Goal: Navigation & Orientation: Find specific page/section

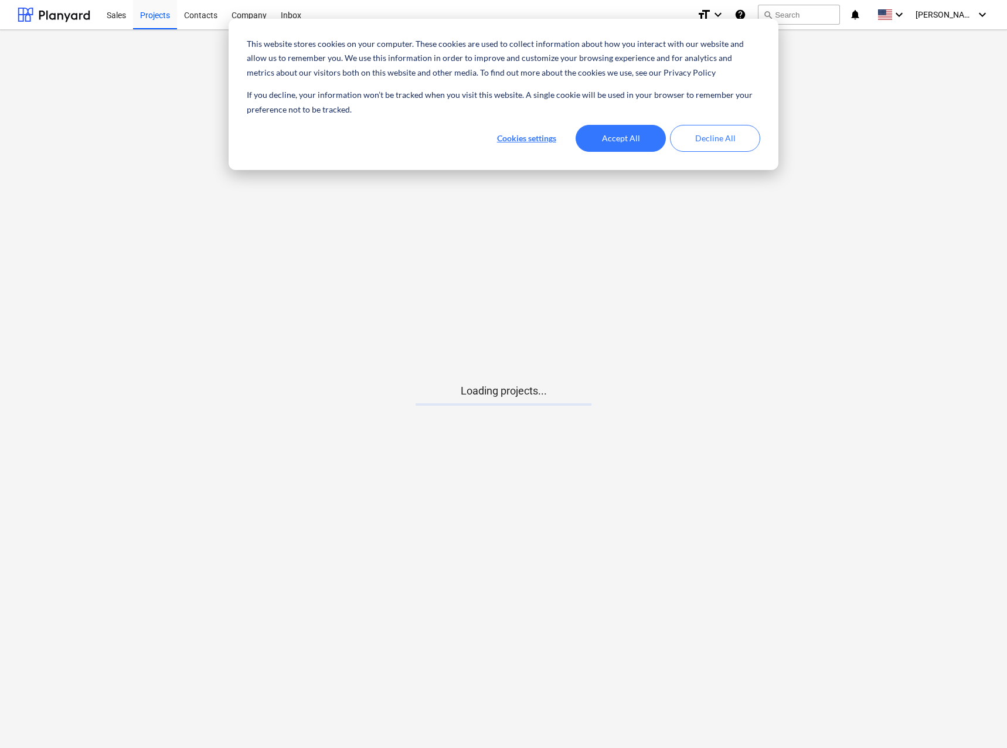
click at [796, 364] on main "Loading projects..." at bounding box center [503, 389] width 1007 height 718
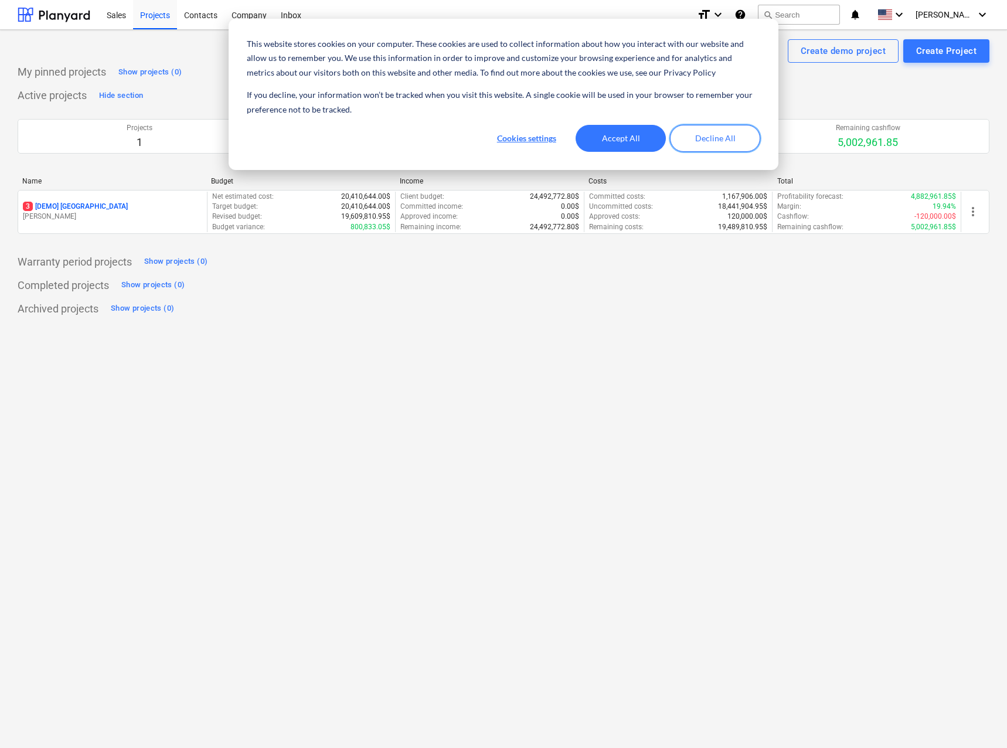
click at [744, 126] on button "Decline All" at bounding box center [715, 138] width 90 height 27
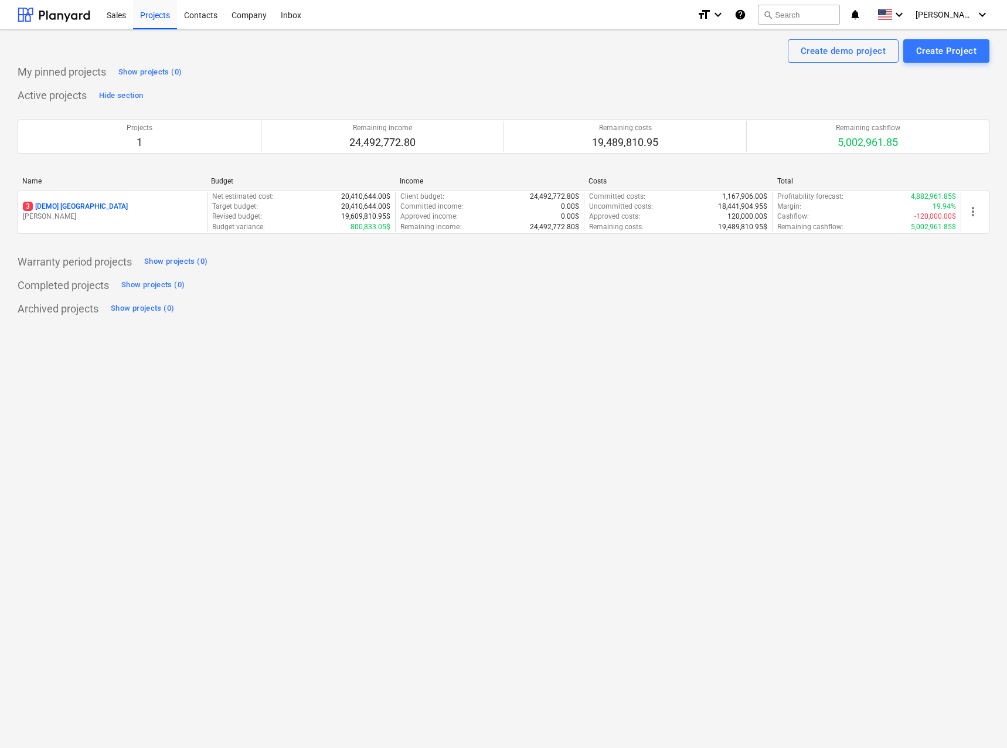
click at [495, 311] on div "Archived projects Show projects (0)" at bounding box center [504, 309] width 972 height 19
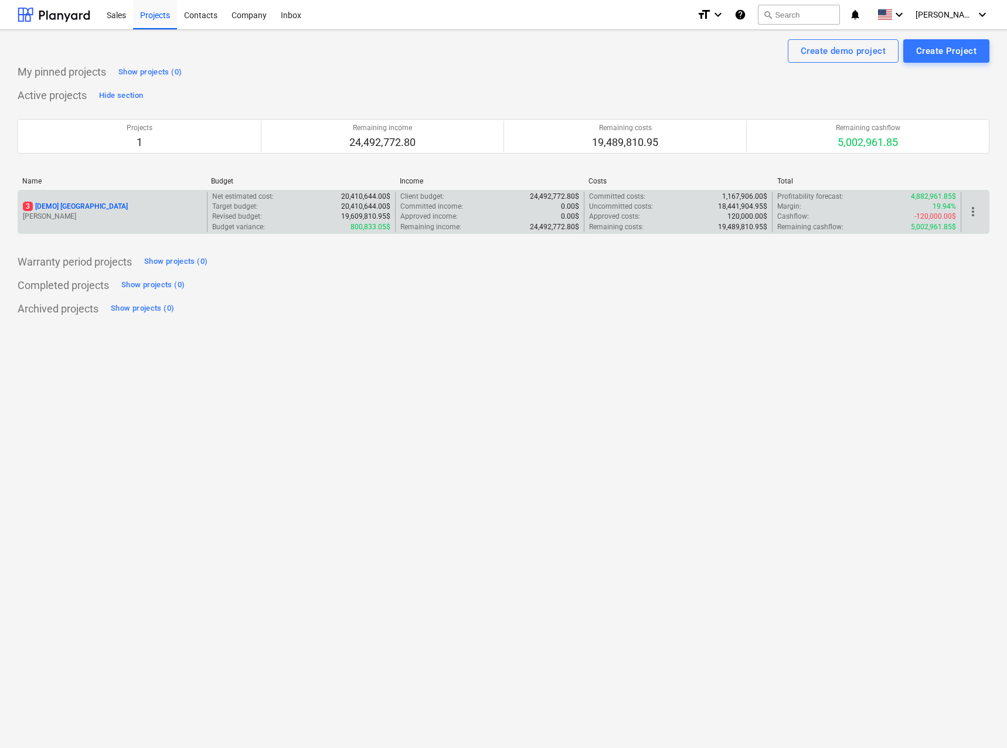
click at [110, 205] on p "3 [DEMO] [GEOGRAPHIC_DATA]" at bounding box center [75, 207] width 105 height 10
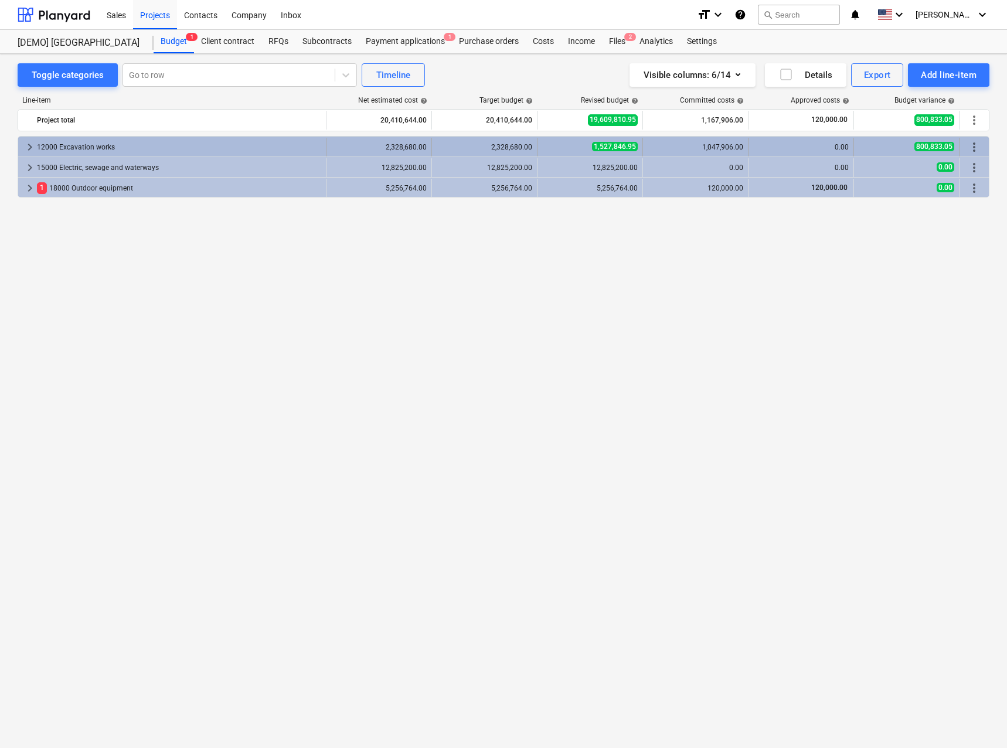
click at [21, 149] on div "keyboard_arrow_right 12000 Excavation works" at bounding box center [172, 147] width 308 height 19
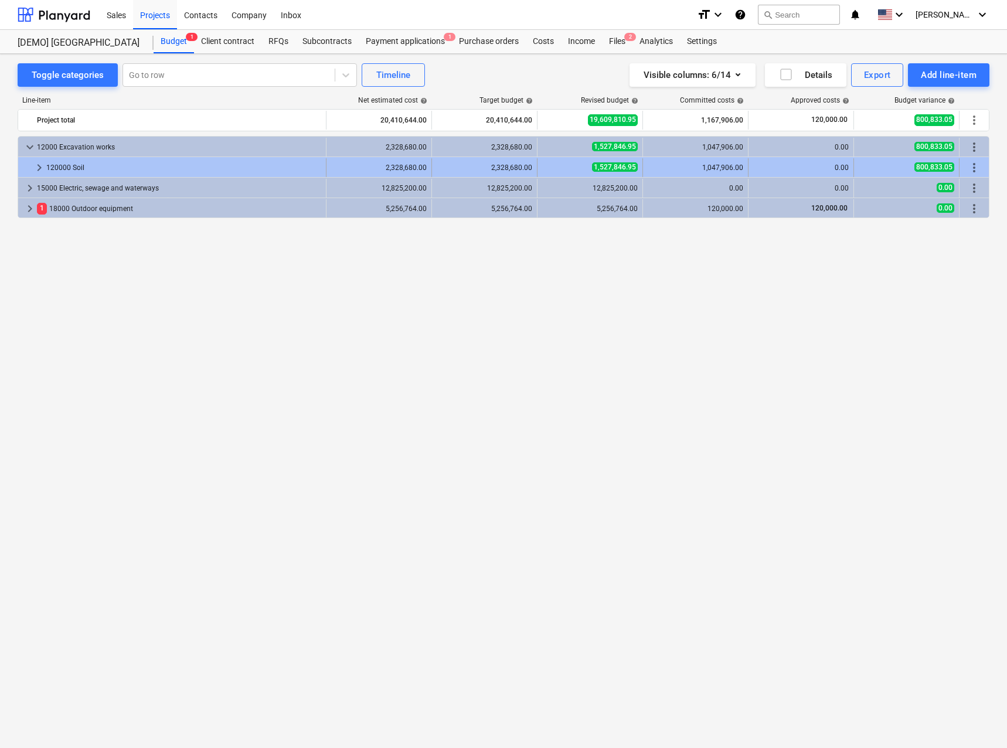
click at [30, 165] on div at bounding box center [27, 167] width 9 height 19
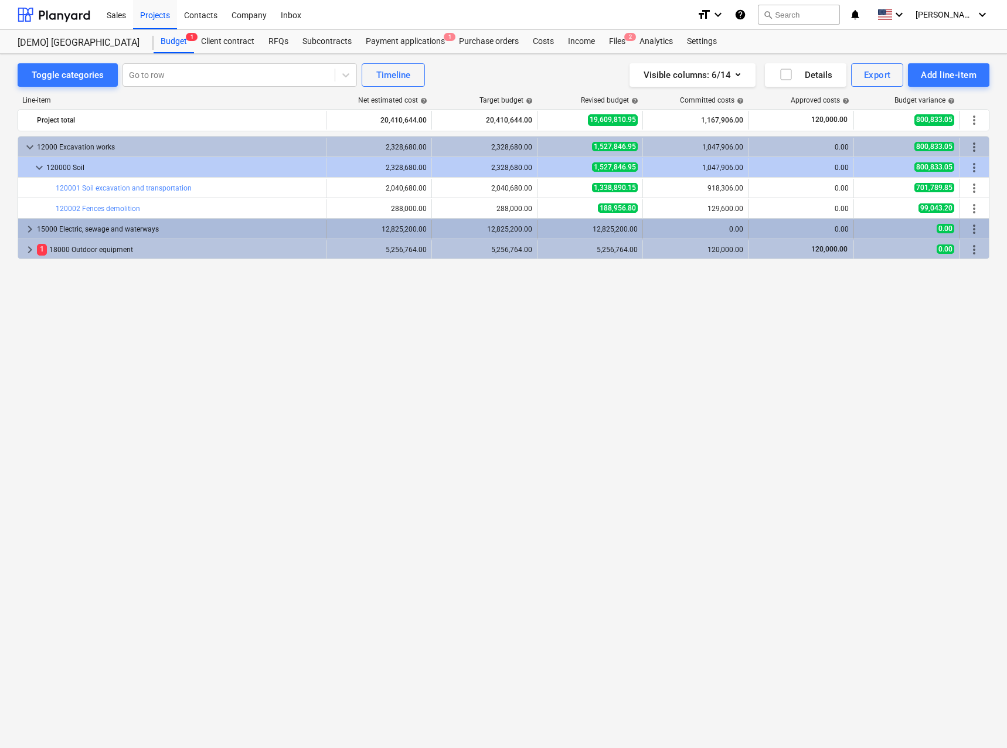
click at [33, 228] on span "keyboard_arrow_right" at bounding box center [30, 229] width 14 height 14
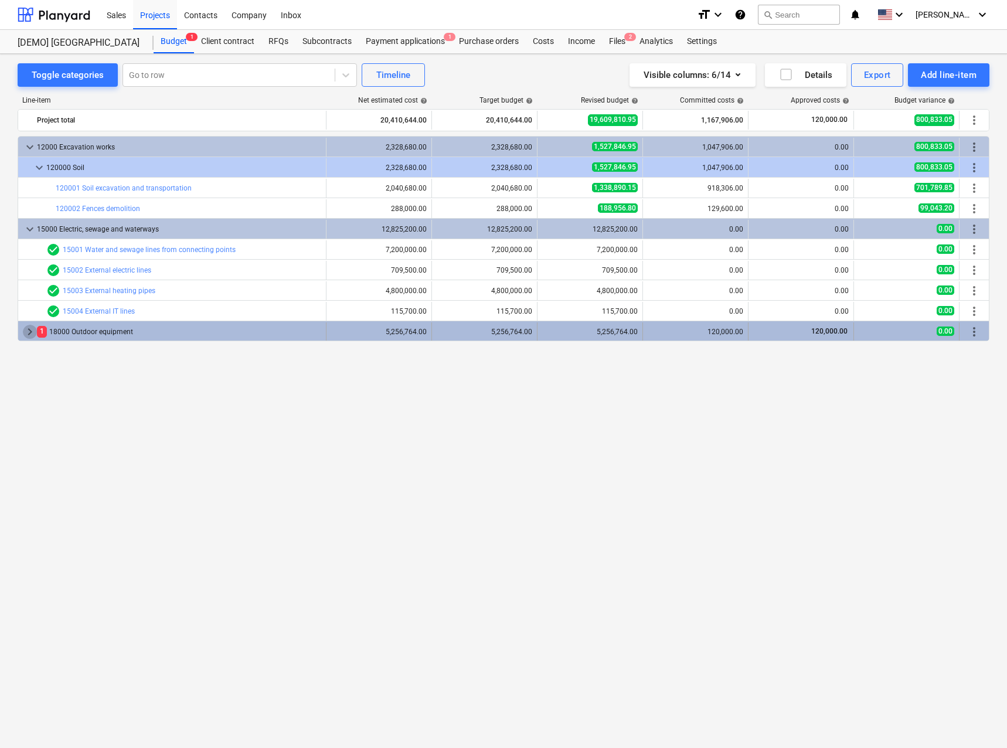
click at [26, 332] on span "keyboard_arrow_right" at bounding box center [30, 332] width 14 height 14
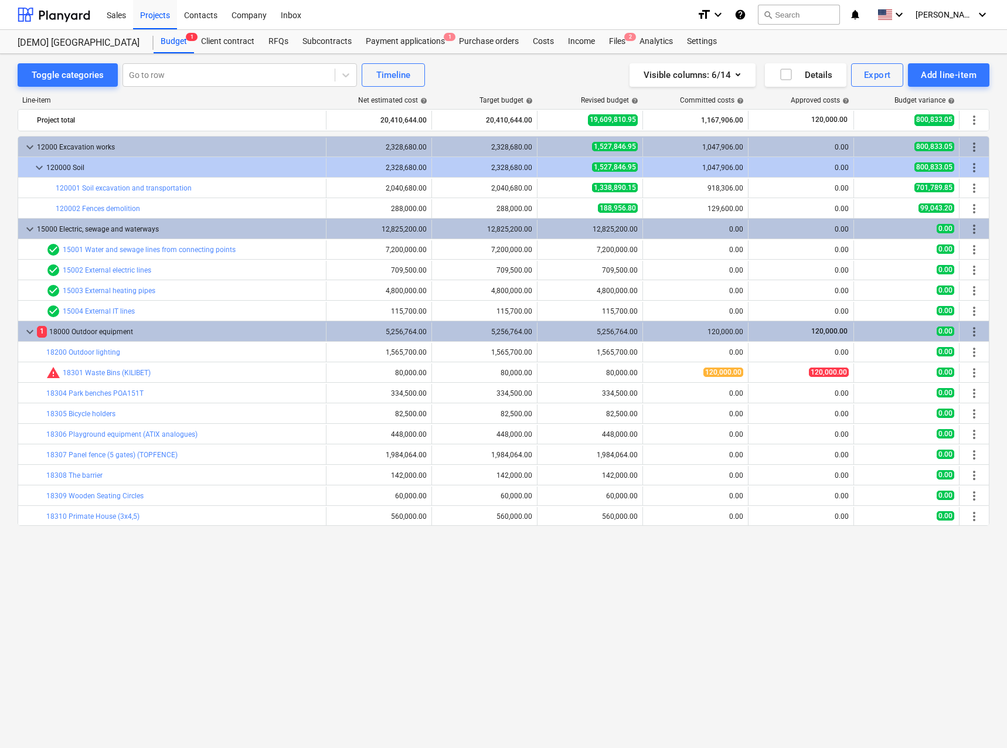
drag, startPoint x: 506, startPoint y: 98, endPoint x: 738, endPoint y: 104, distance: 231.7
click at [230, 46] on div "Client contract" at bounding box center [227, 41] width 67 height 23
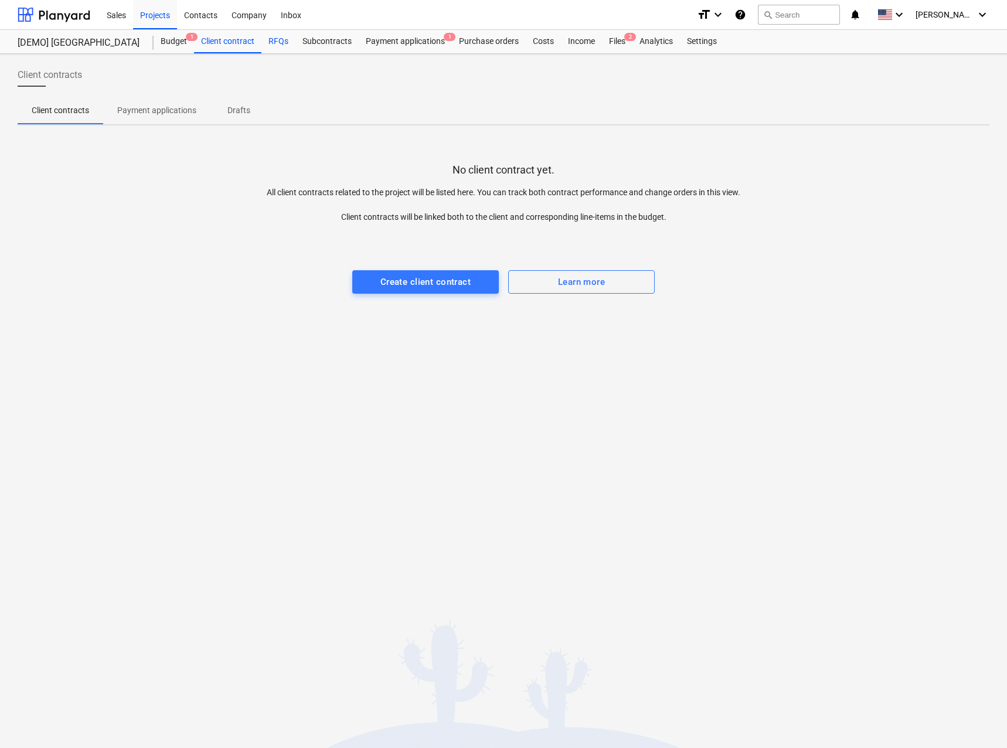
click at [273, 40] on div "RFQs" at bounding box center [279, 41] width 34 height 23
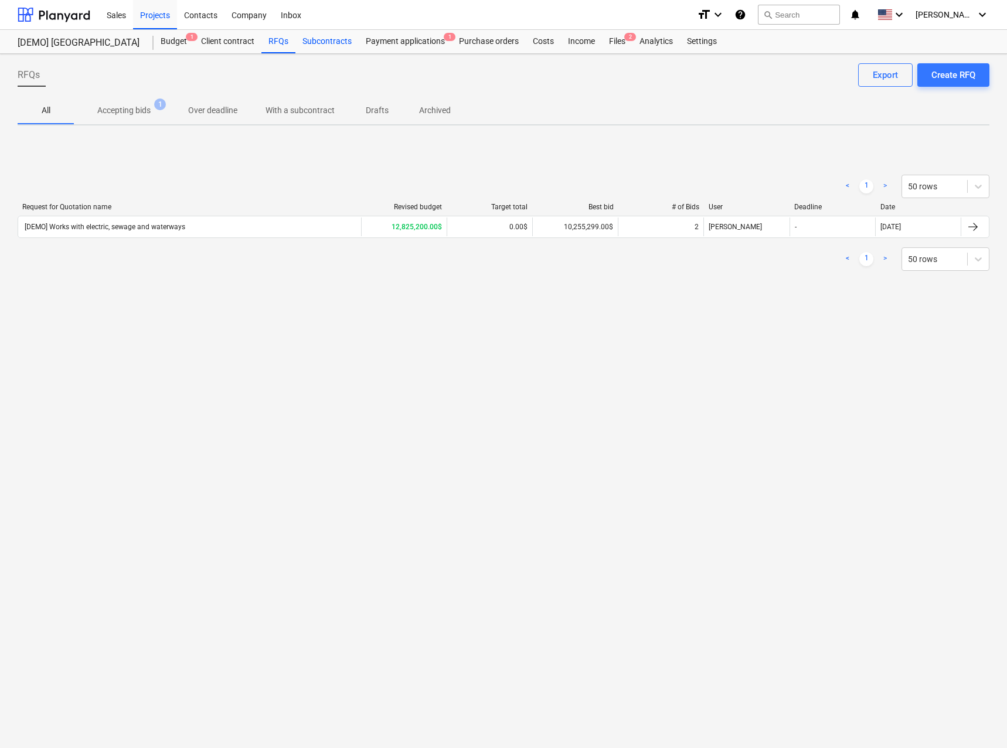
click at [329, 49] on div "Subcontracts" at bounding box center [327, 41] width 63 height 23
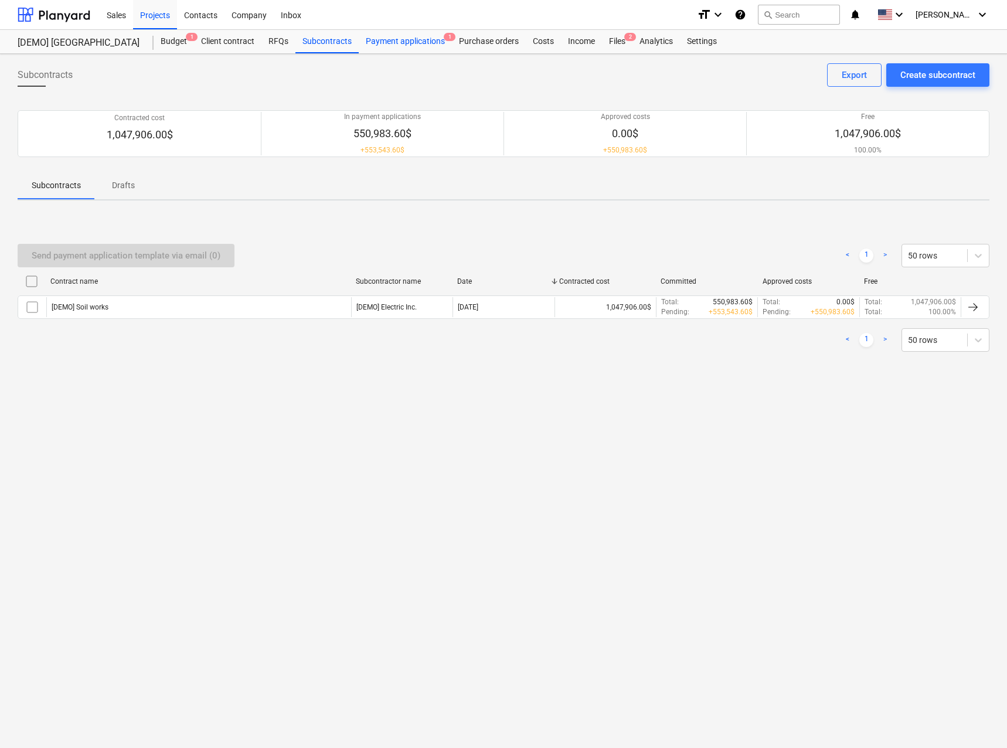
click at [400, 45] on div "Payment applications 1" at bounding box center [405, 41] width 93 height 23
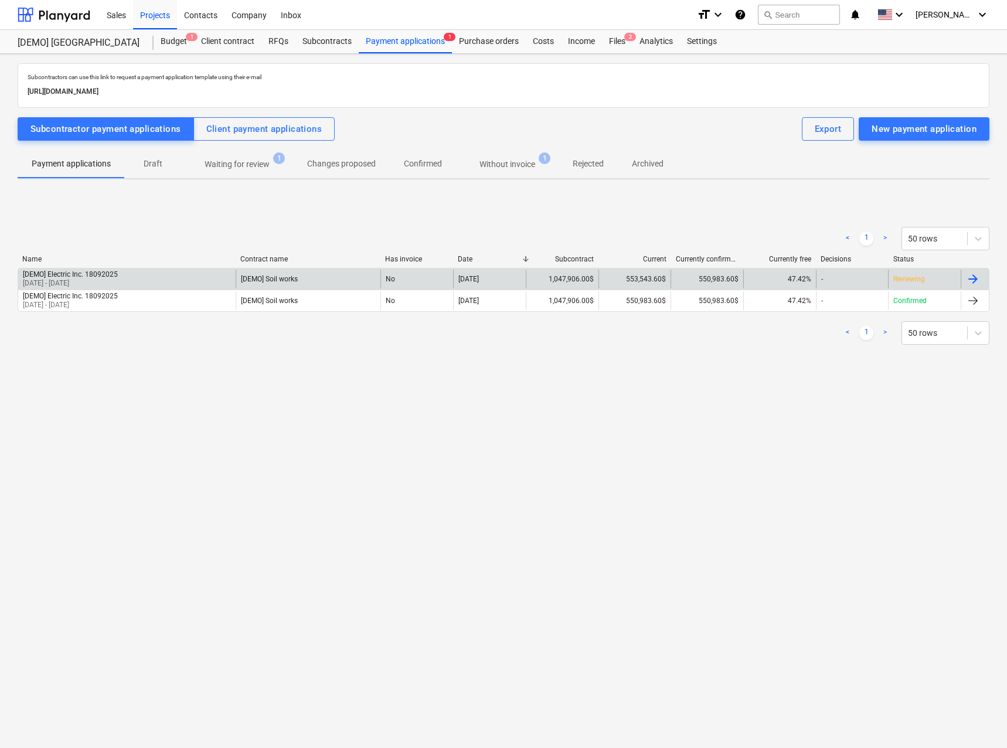
click at [185, 284] on div "[DEMO] Electric Inc. 18092025 [DATE] - [DATE]" at bounding box center [127, 279] width 218 height 19
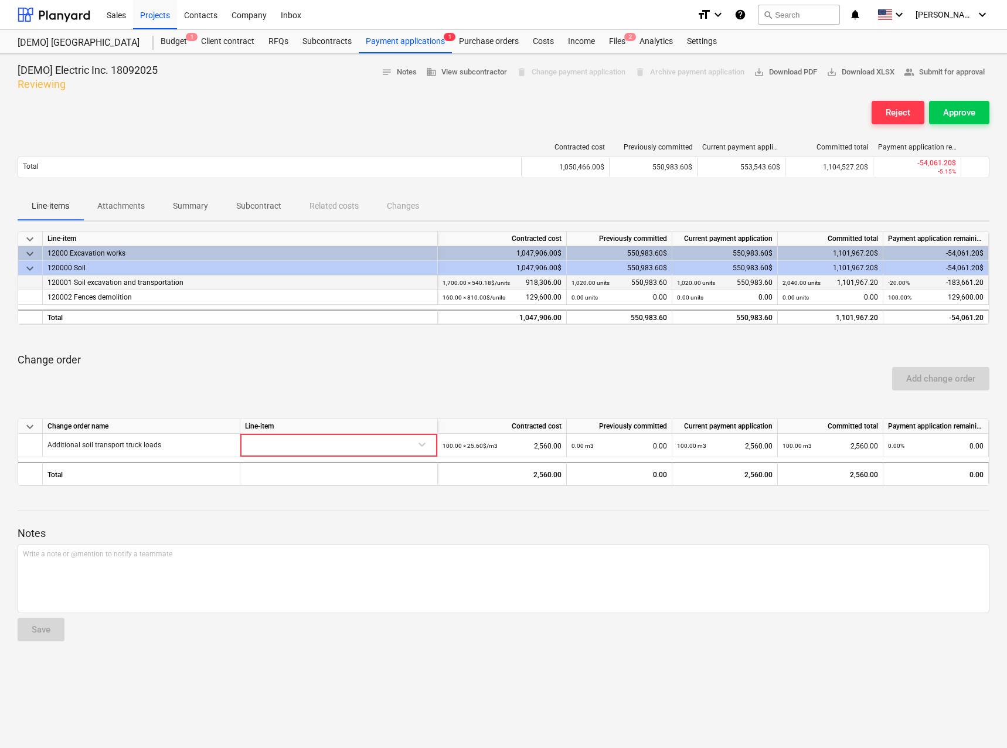
drag, startPoint x: 229, startPoint y: 279, endPoint x: 262, endPoint y: 287, distance: 33.8
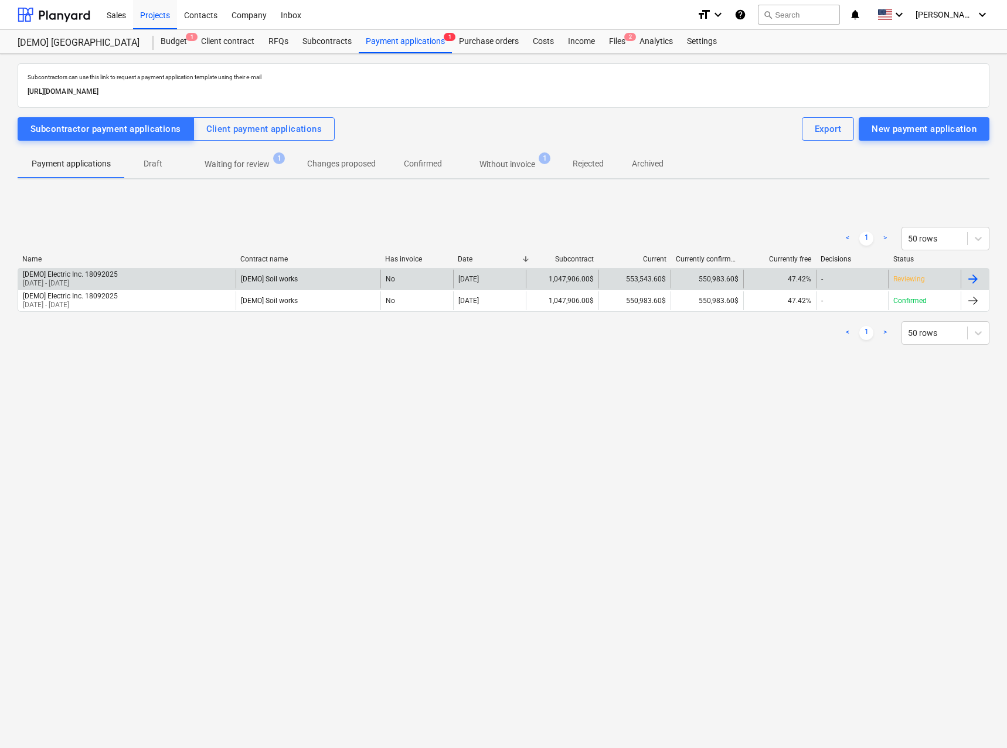
click at [974, 272] on div at bounding box center [973, 279] width 14 height 14
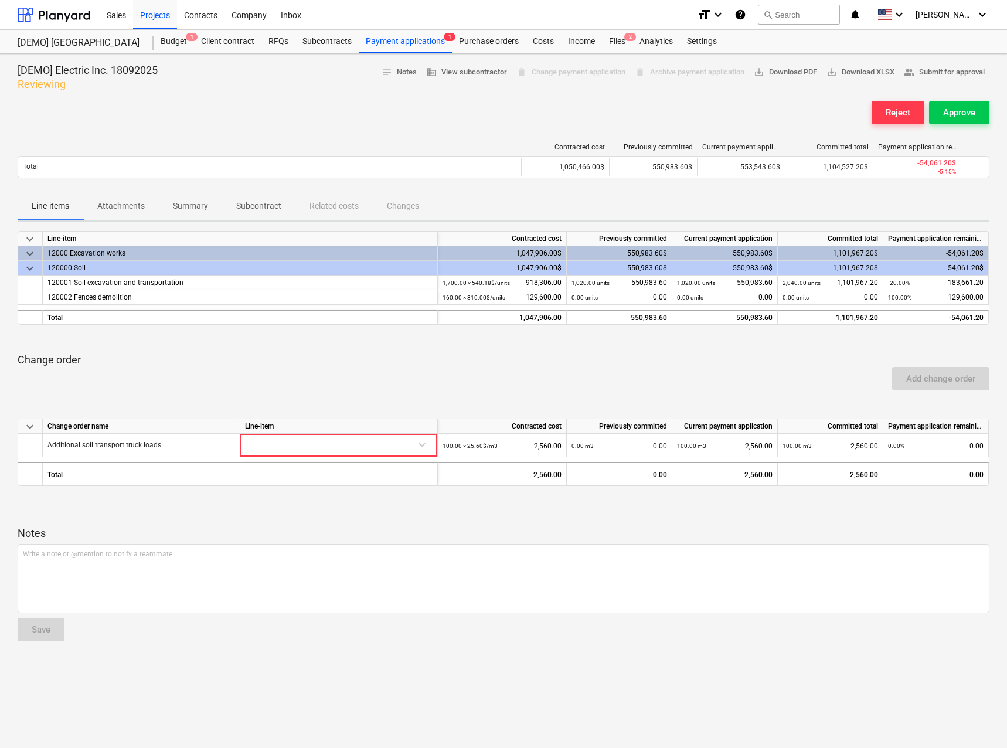
drag, startPoint x: 246, startPoint y: 375, endPoint x: 257, endPoint y: 405, distance: 31.7
click at [245, 374] on div "Add change order" at bounding box center [504, 378] width 982 height 33
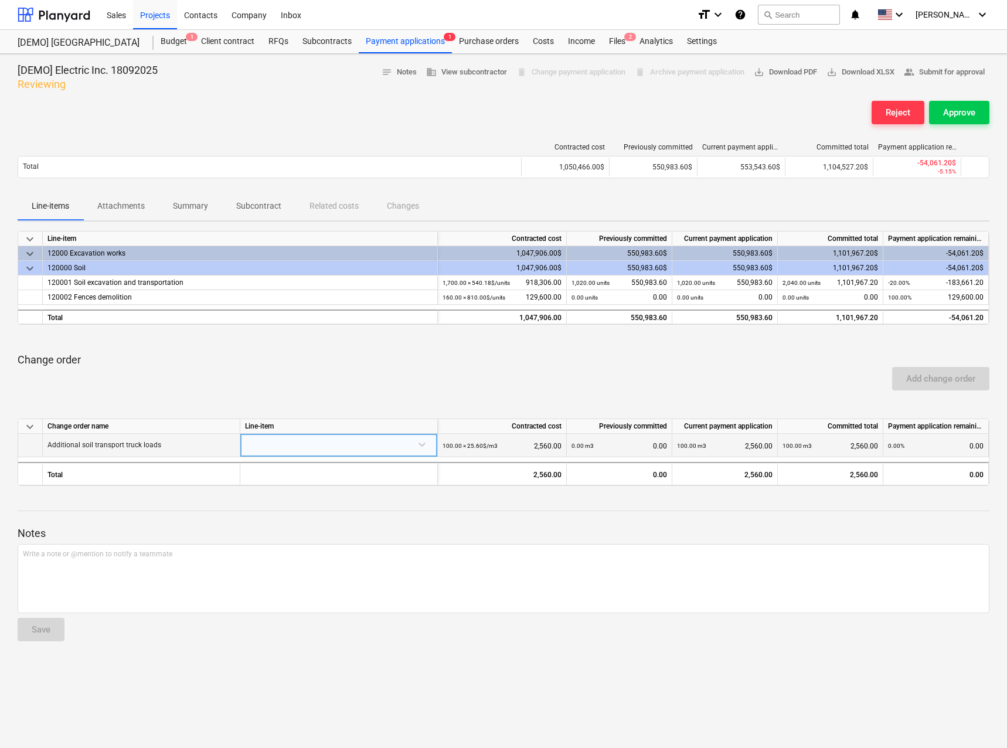
click at [301, 452] on div at bounding box center [339, 444] width 188 height 21
click at [291, 385] on div "Add change order" at bounding box center [504, 378] width 982 height 33
click at [421, 442] on div at bounding box center [339, 444] width 188 height 21
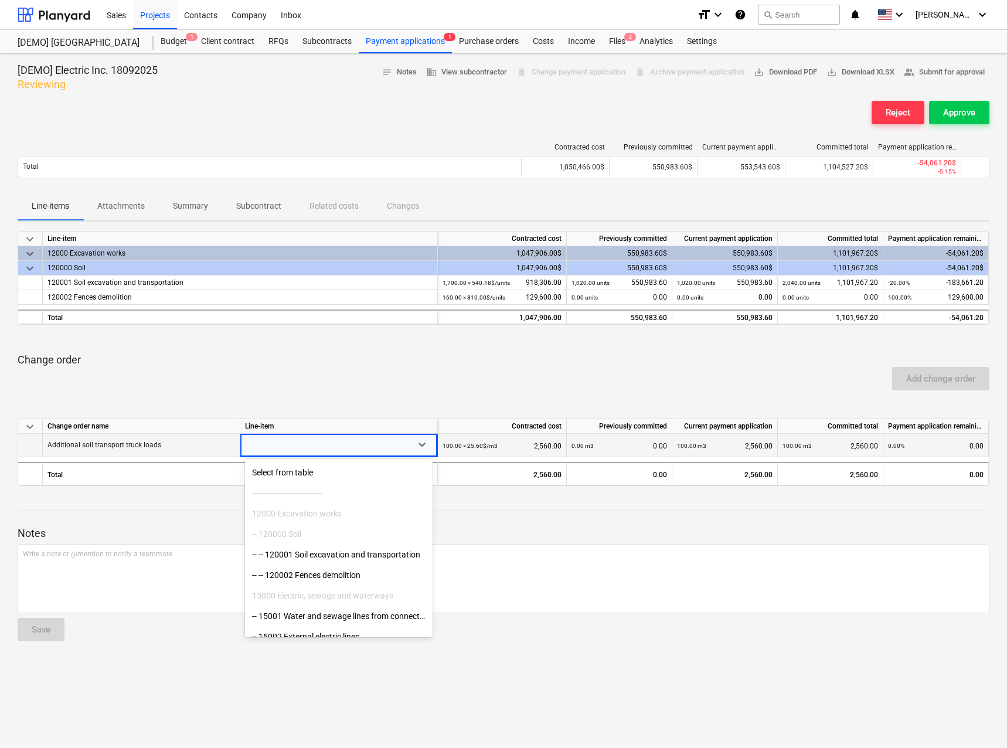
scroll to position [59, 0]
click at [367, 537] on div "-- -- 120001 Soil excavation and transportation" at bounding box center [339, 535] width 188 height 19
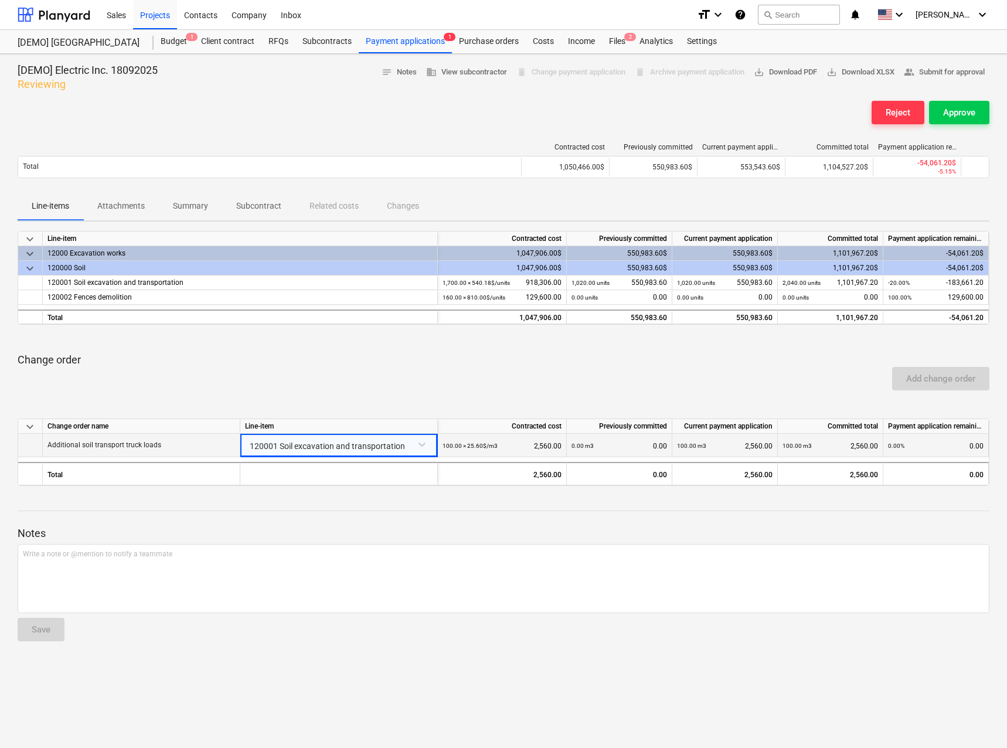
click at [817, 374] on div "Add change order" at bounding box center [504, 378] width 982 height 33
click at [968, 107] on div "Approve" at bounding box center [959, 112] width 32 height 15
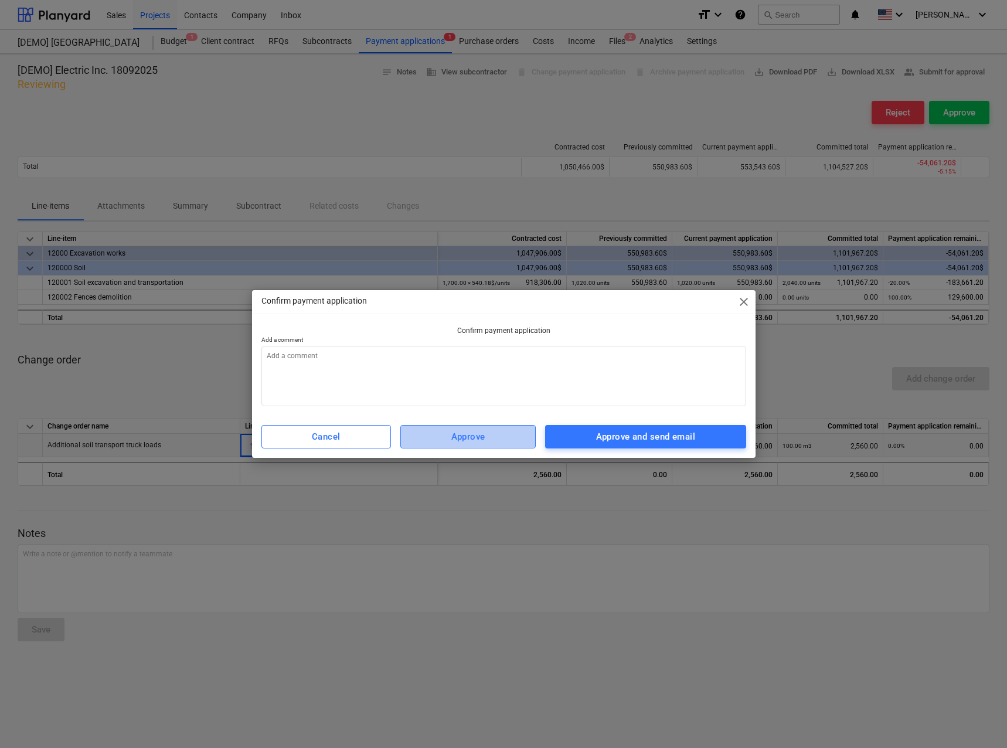
click at [451, 442] on div "Approve" at bounding box center [468, 436] width 34 height 15
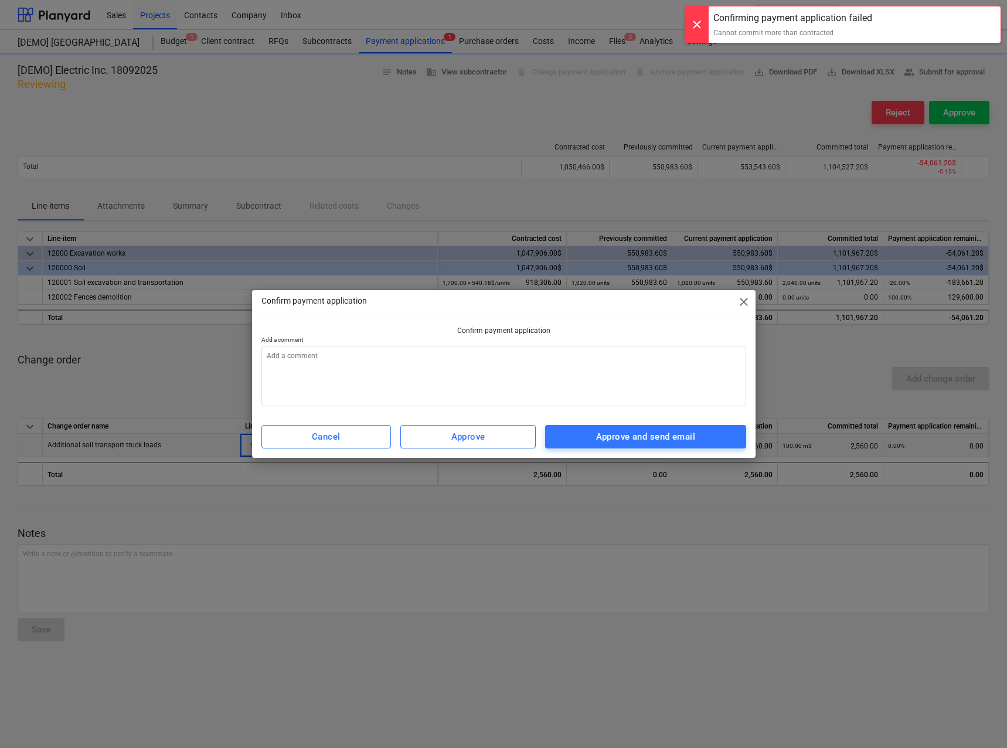
type textarea "x"
click at [500, 521] on div "Confirm payment application close Confirm payment application Add a comment Can…" at bounding box center [503, 374] width 1007 height 748
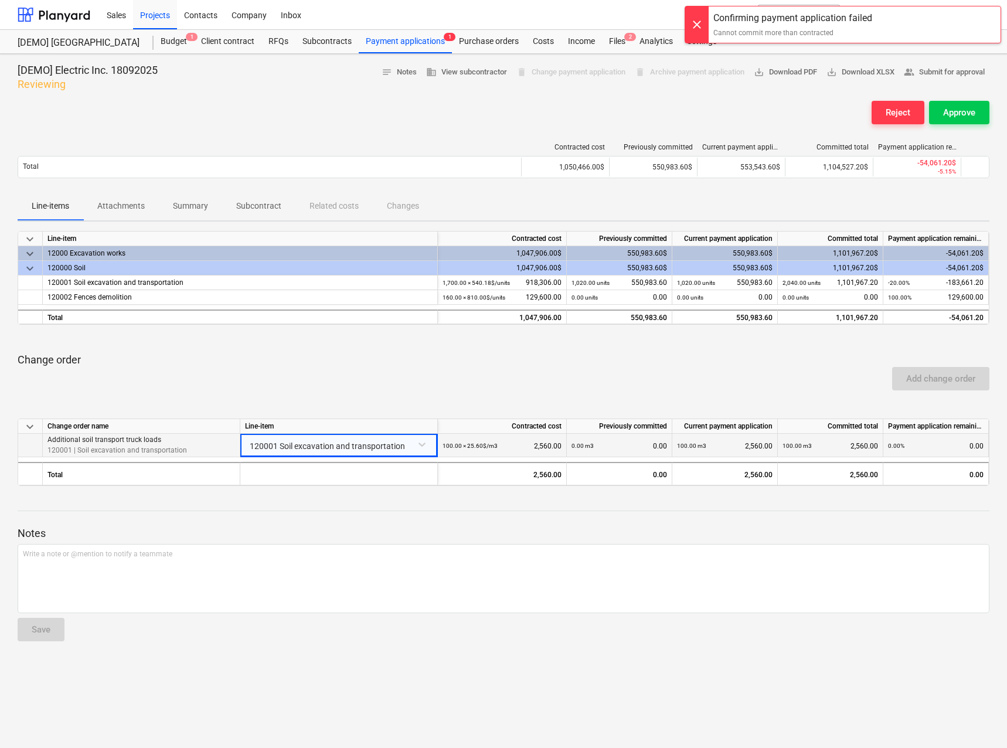
click at [541, 388] on div "Add change order" at bounding box center [504, 378] width 982 height 33
click at [875, 388] on div "Add change order" at bounding box center [504, 378] width 982 height 33
click at [719, 453] on div "100.00 m3 2,560.00" at bounding box center [725, 446] width 96 height 24
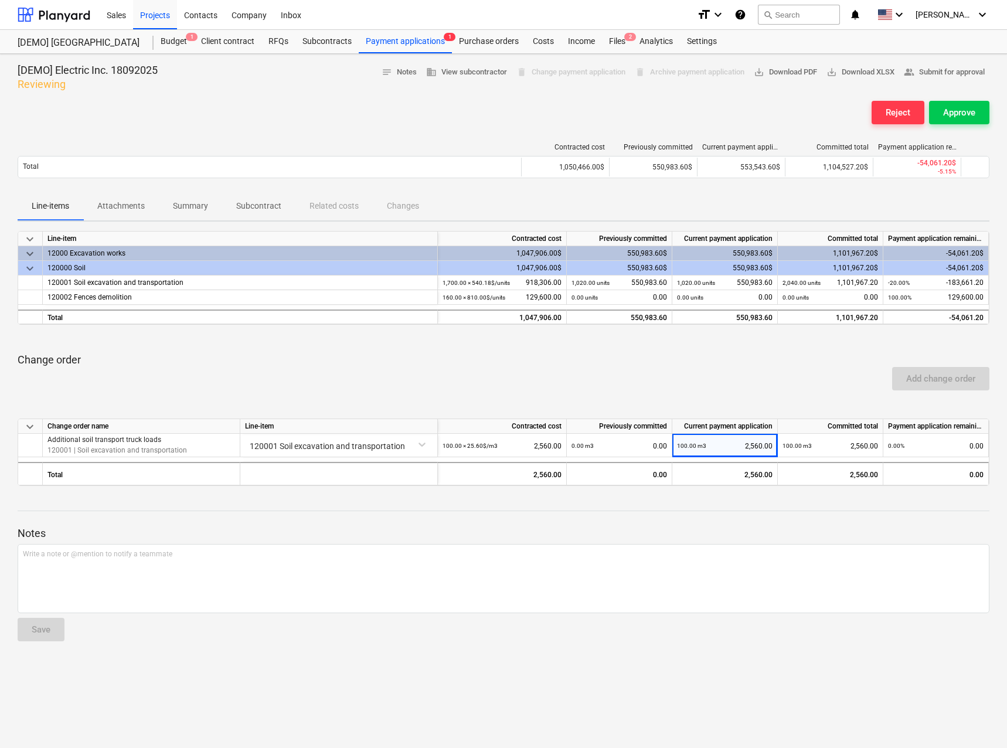
click at [471, 388] on div "Add change order" at bounding box center [504, 378] width 982 height 33
drag, startPoint x: 480, startPoint y: 42, endPoint x: 488, endPoint y: 42, distance: 8.2
click at [480, 42] on div "Purchase orders" at bounding box center [489, 41] width 74 height 23
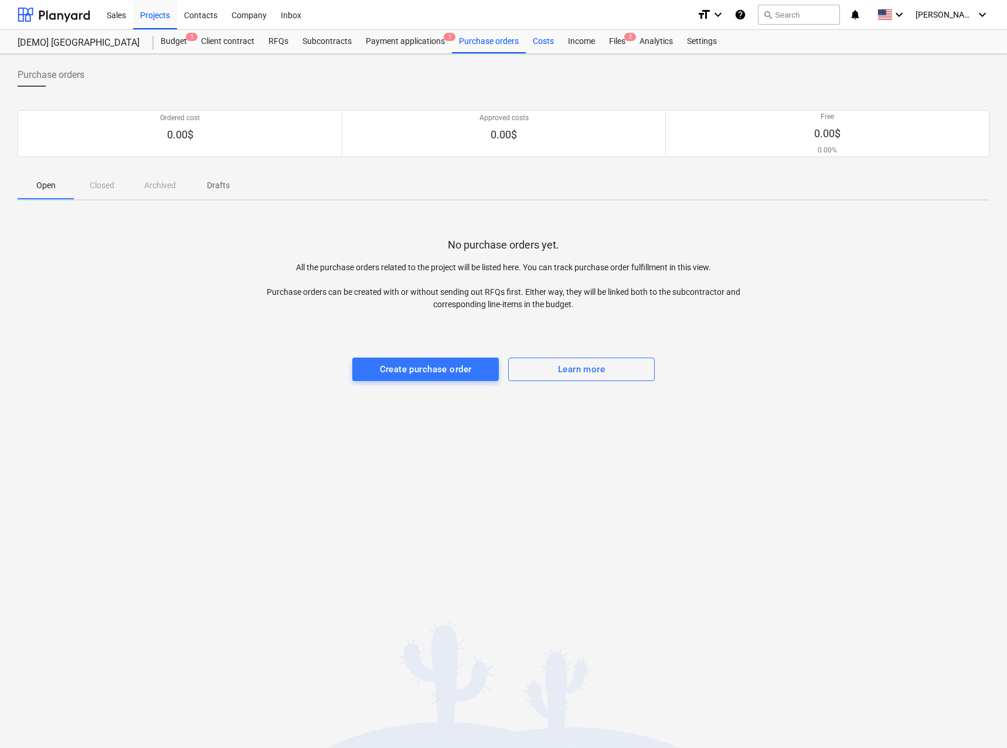
click at [535, 45] on div "Costs" at bounding box center [543, 41] width 35 height 23
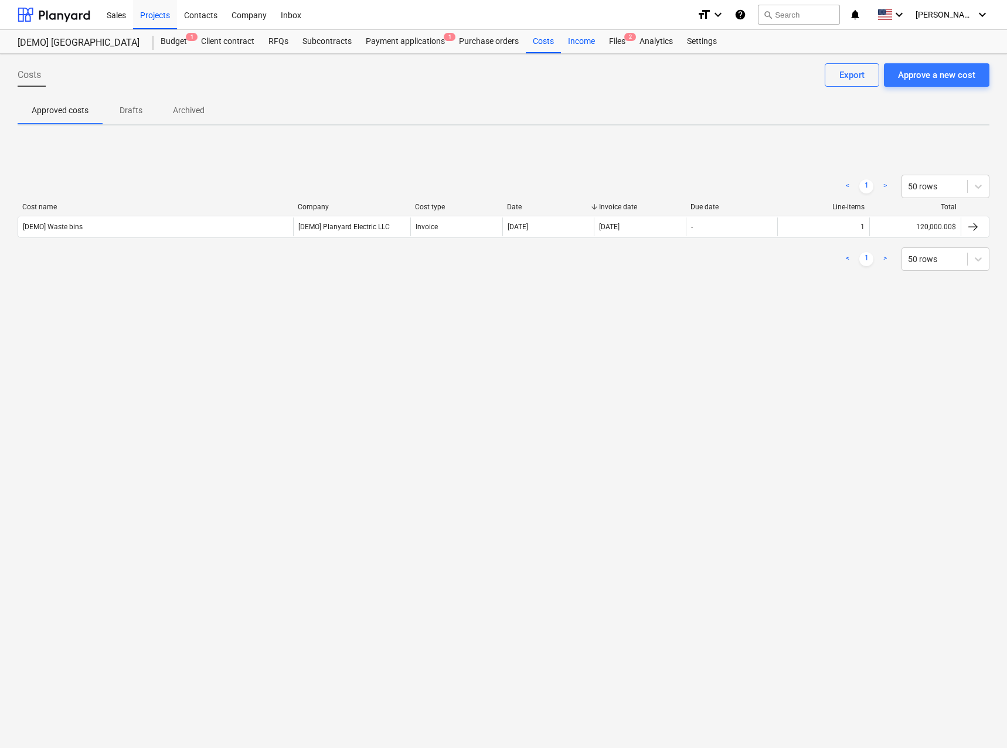
click at [571, 44] on div "Income" at bounding box center [581, 41] width 41 height 23
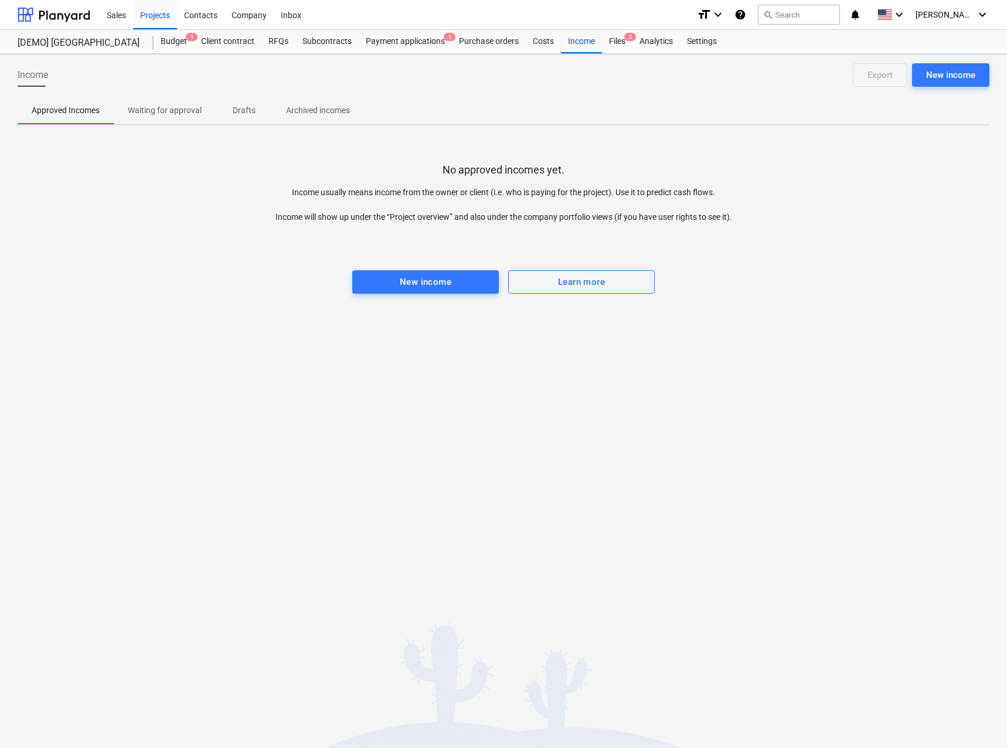
drag, startPoint x: 407, startPoint y: 152, endPoint x: 406, endPoint y: 161, distance: 8.3
click at [407, 152] on div "No approved incomes yet. Income usually means income from the owner or client (…" at bounding box center [504, 223] width 972 height 176
click at [429, 140] on div "No approved incomes yet. Income usually means income from the owner or client (…" at bounding box center [504, 223] width 972 height 176
drag, startPoint x: 421, startPoint y: 145, endPoint x: 399, endPoint y: 142, distance: 22.0
click at [398, 142] on div "No approved incomes yet. Income usually means income from the owner or client (…" at bounding box center [504, 223] width 972 height 176
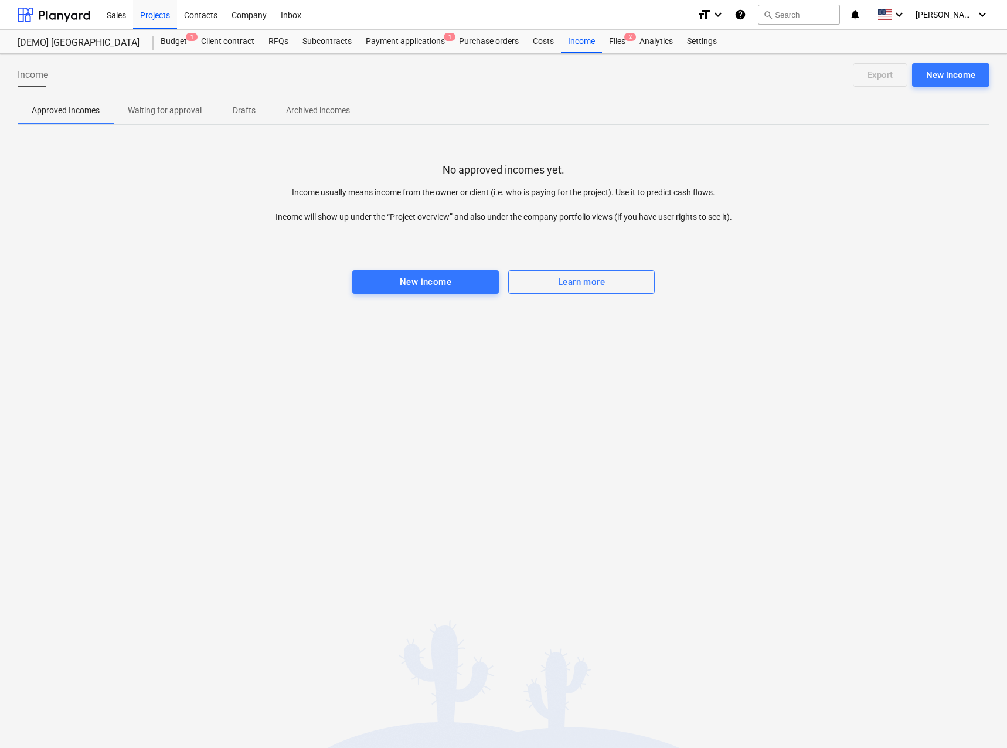
click at [408, 134] on div "Income New income Export Approved Incomes Waiting for approval Drafts Archived …" at bounding box center [503, 401] width 1007 height 694
click at [618, 45] on div "Files 2" at bounding box center [617, 41] width 30 height 23
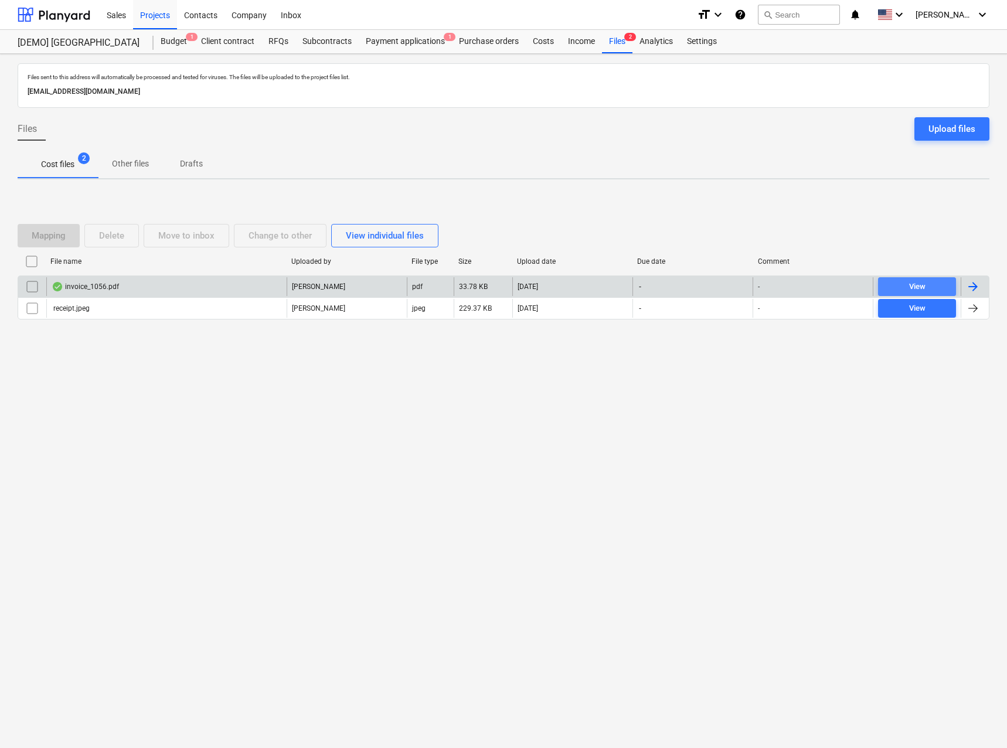
click at [893, 285] on span "View" at bounding box center [917, 286] width 69 height 13
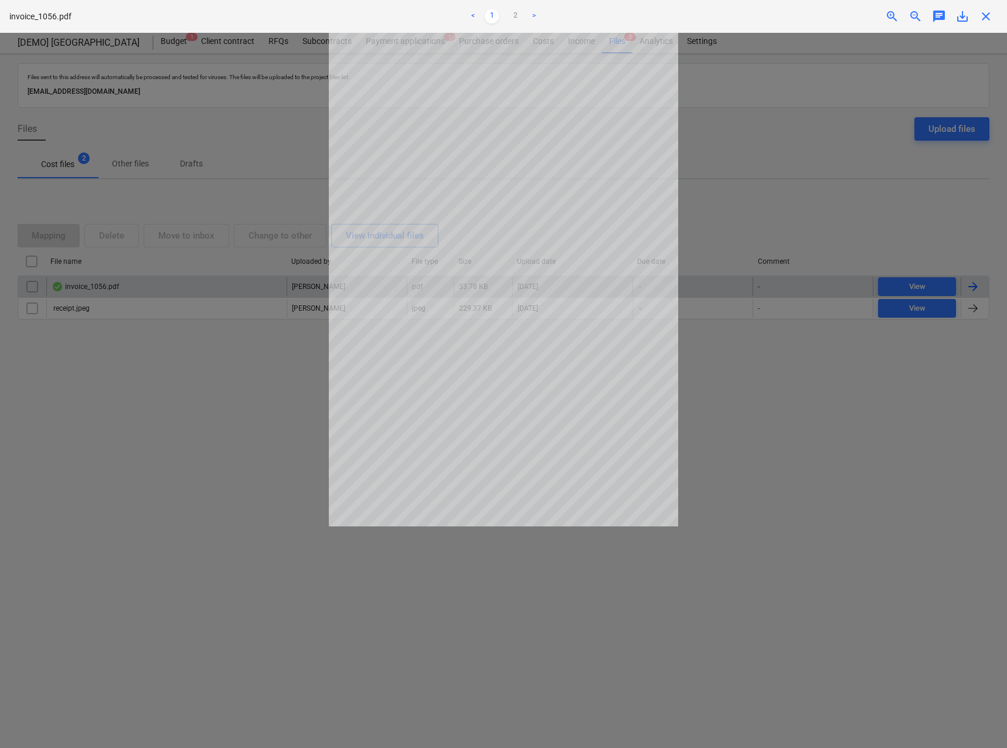
click at [260, 322] on div at bounding box center [503, 390] width 1007 height 715
click at [980, 19] on span "close" at bounding box center [986, 16] width 14 height 14
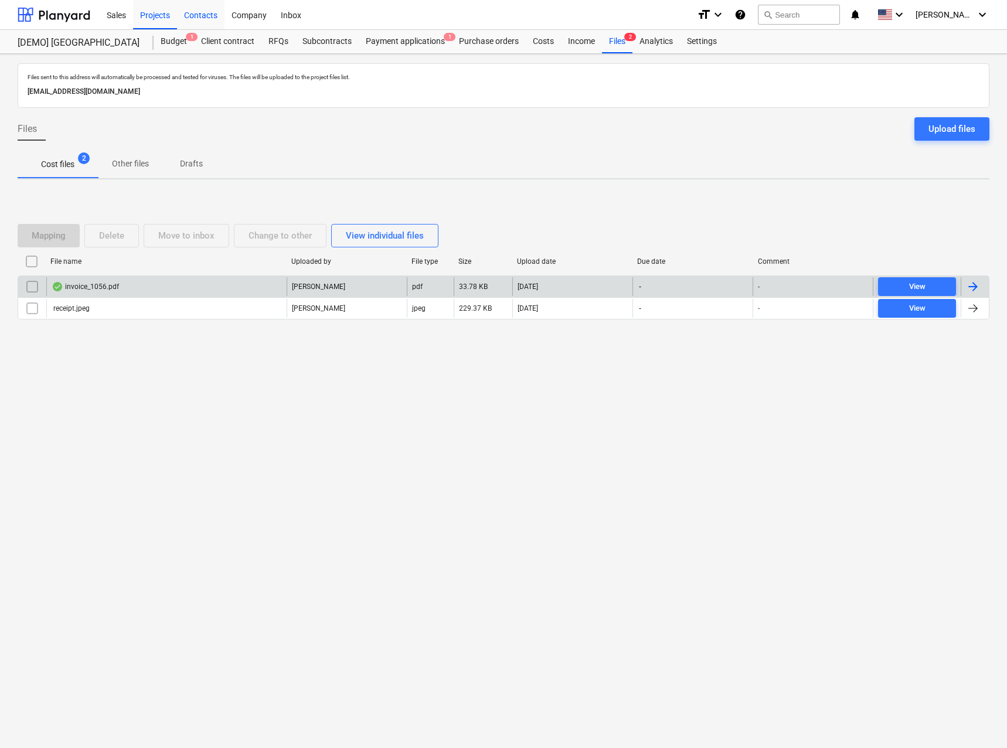
click at [205, 16] on div "Contacts" at bounding box center [200, 14] width 47 height 30
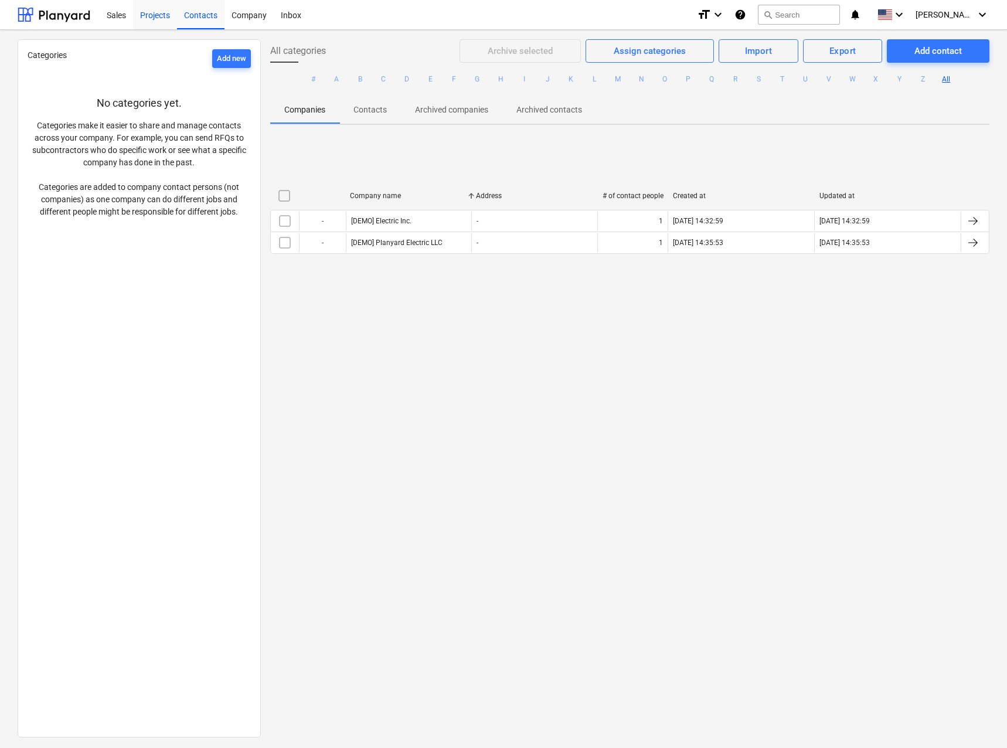
click at [159, 22] on div "Projects" at bounding box center [155, 14] width 44 height 30
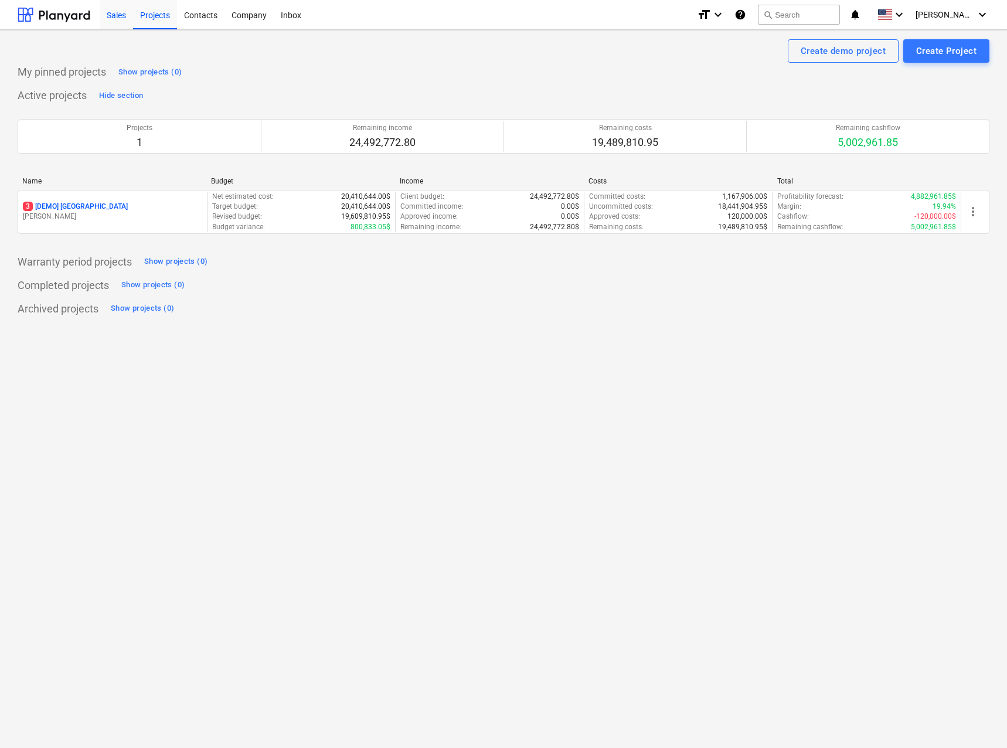
click at [125, 21] on div "Sales" at bounding box center [116, 14] width 33 height 30
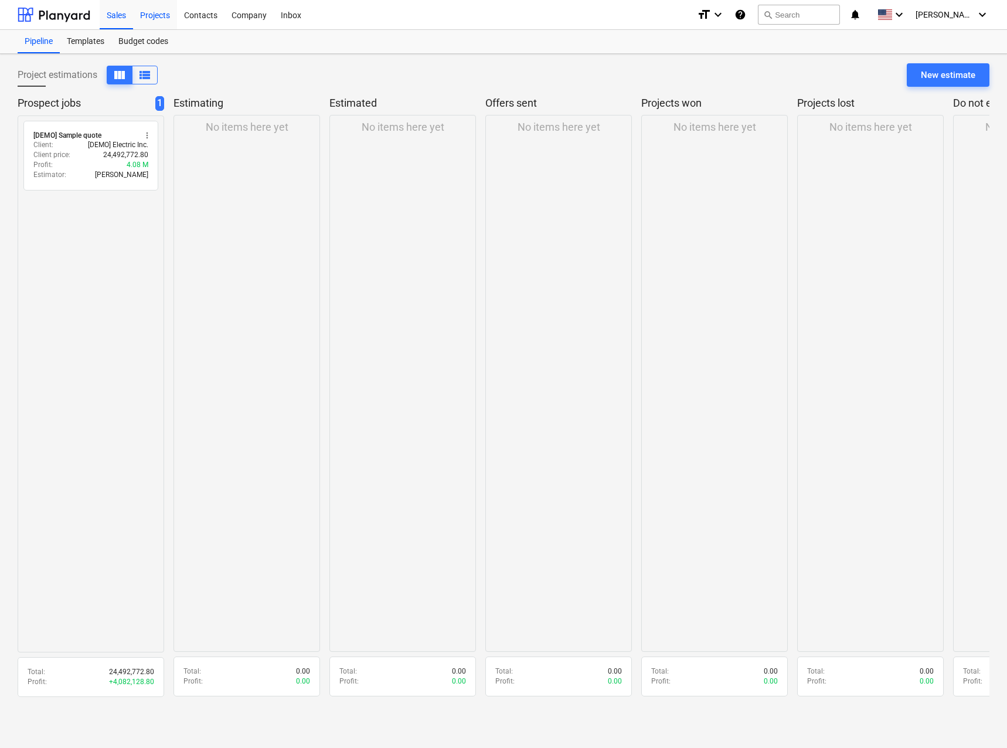
click at [152, 17] on div "Projects" at bounding box center [155, 14] width 44 height 30
